Goal: Task Accomplishment & Management: Manage account settings

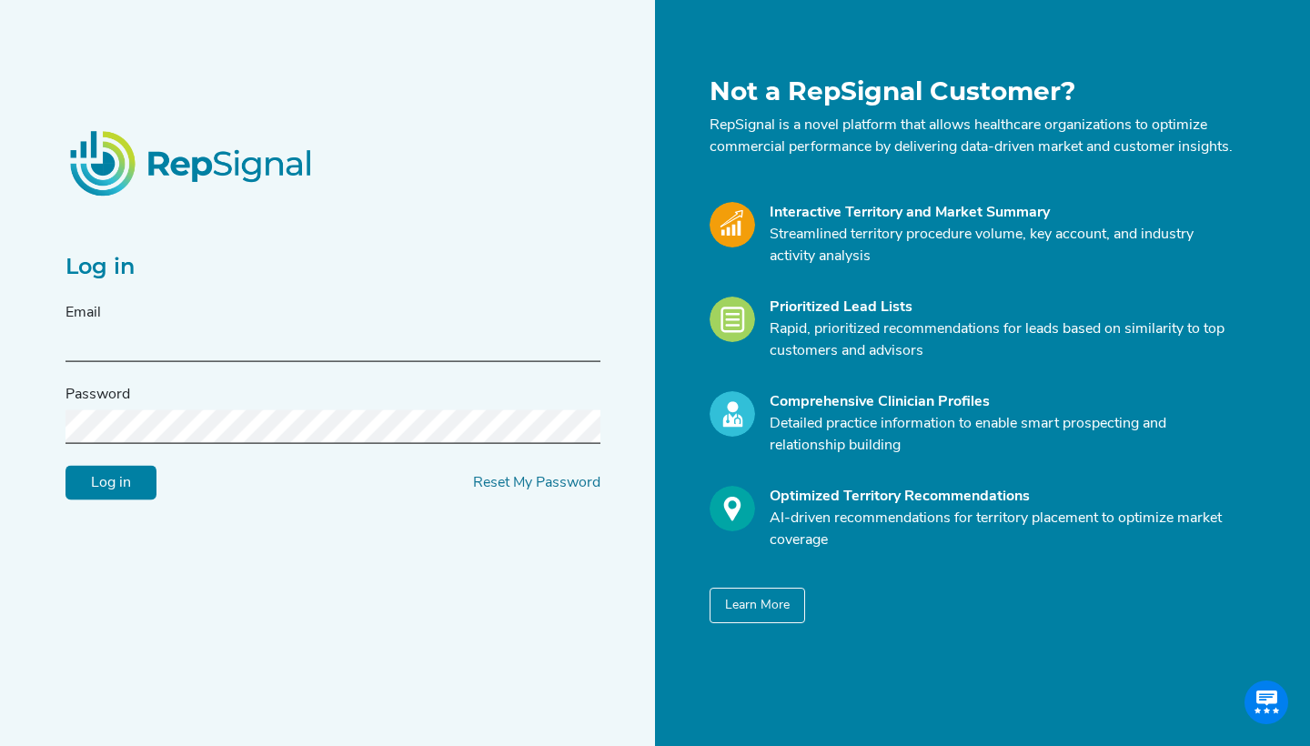
paste input "[EMAIL_ADDRESS][DOMAIN_NAME]"
type input "[EMAIL_ADDRESS][DOMAIN_NAME]"
click at [339, 587] on div "Log in Email [EMAIL_ADDRESS][DOMAIN_NAME] Password Log in Reset My Password" at bounding box center [355, 349] width 600 height 547
click at [106, 486] on input "Log in" at bounding box center [110, 483] width 91 height 35
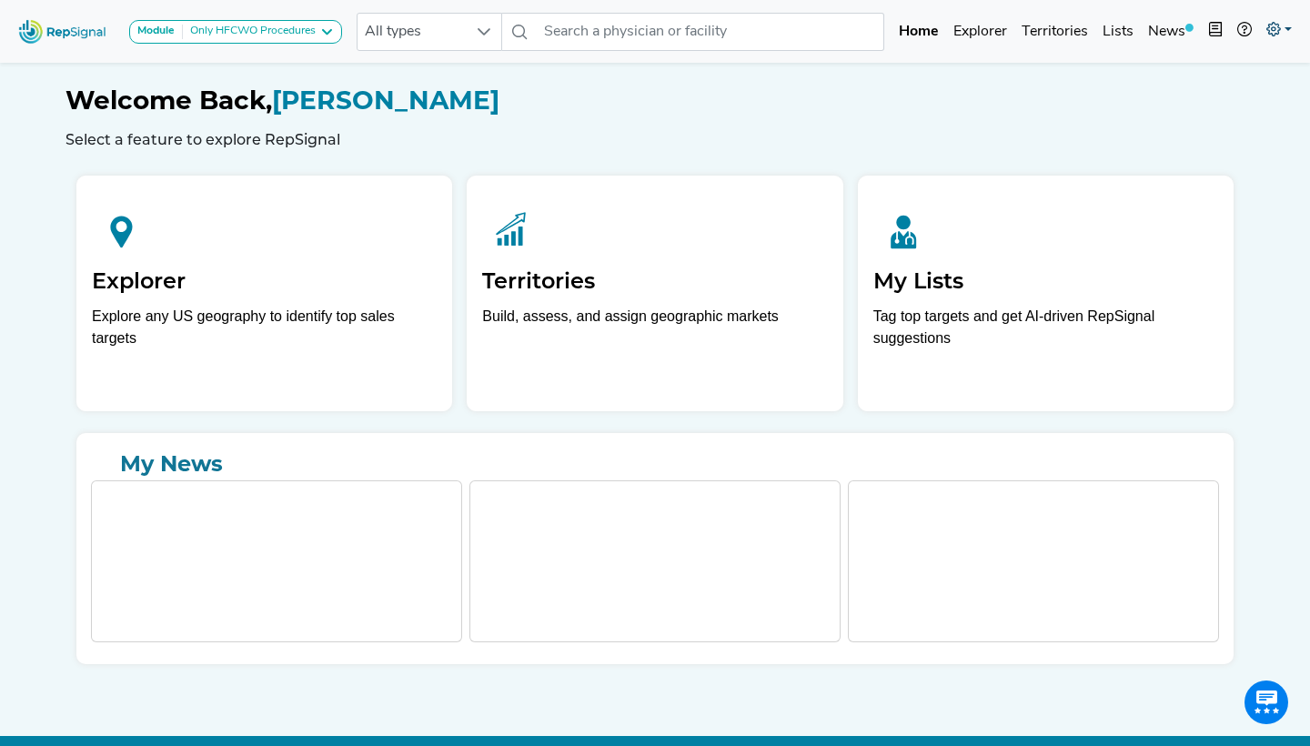
click at [1276, 35] on icon at bounding box center [1273, 29] width 15 height 15
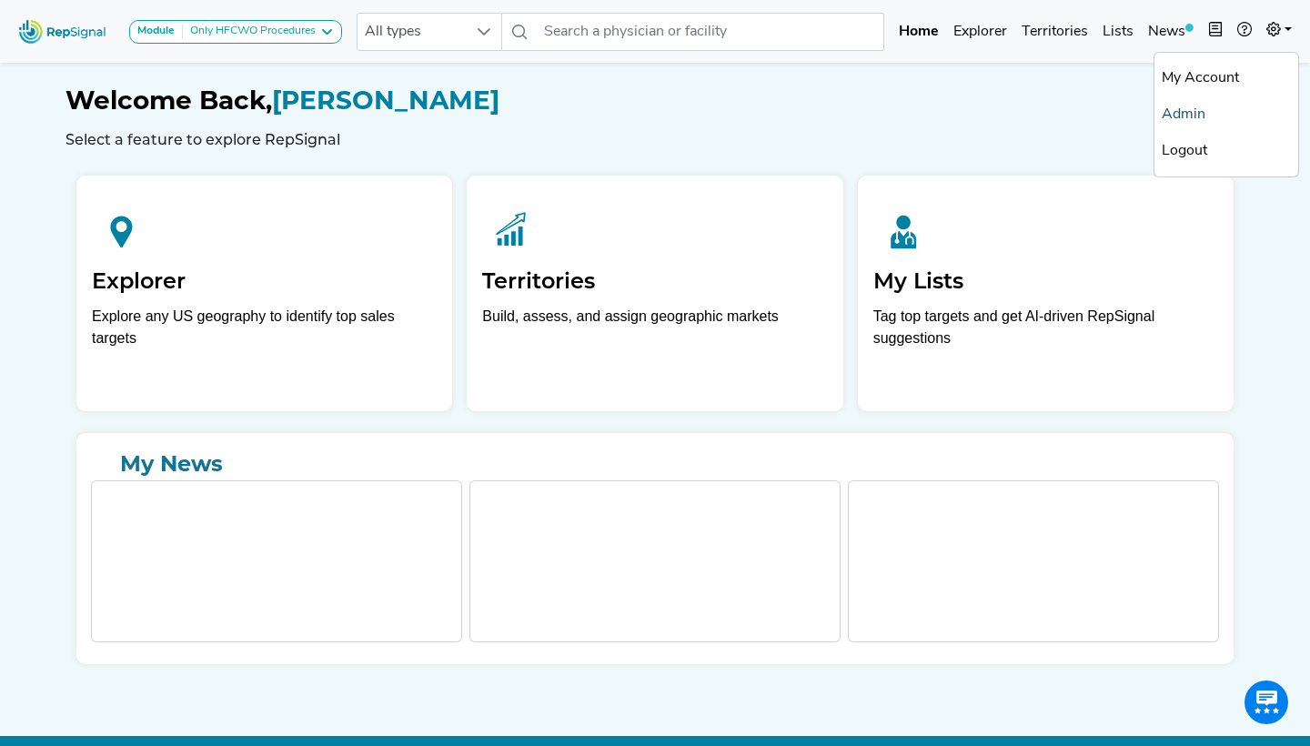
click at [1197, 114] on link "Admin" at bounding box center [1226, 114] width 144 height 36
